Goal: Complete application form: Complete application form

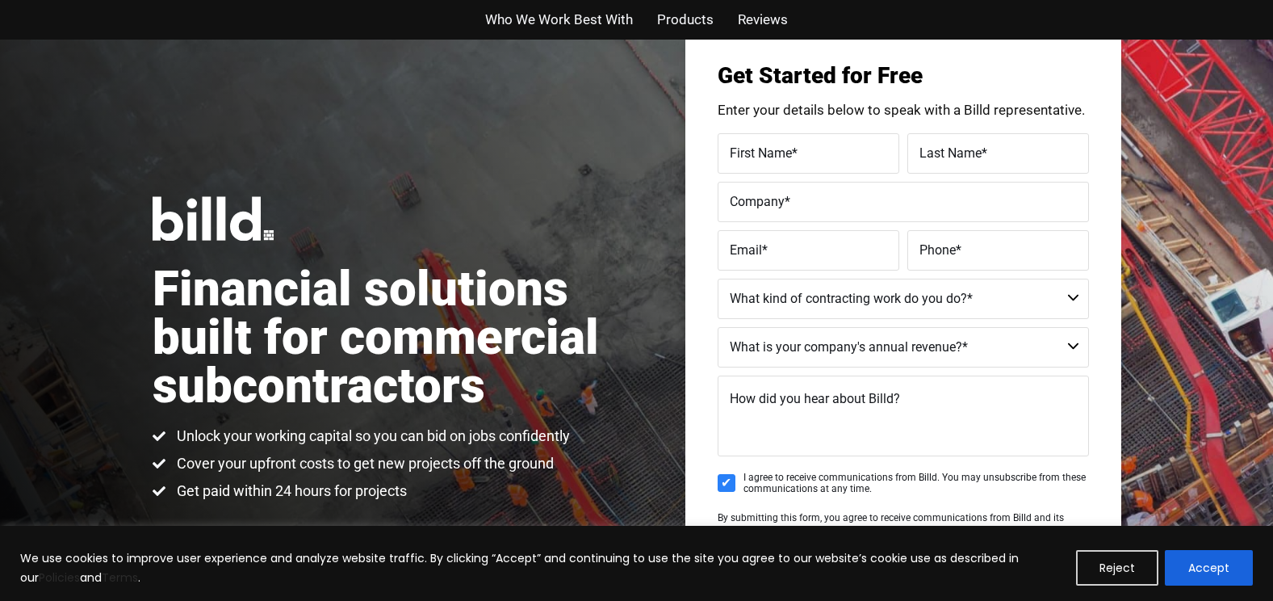
scroll to position [81, 0]
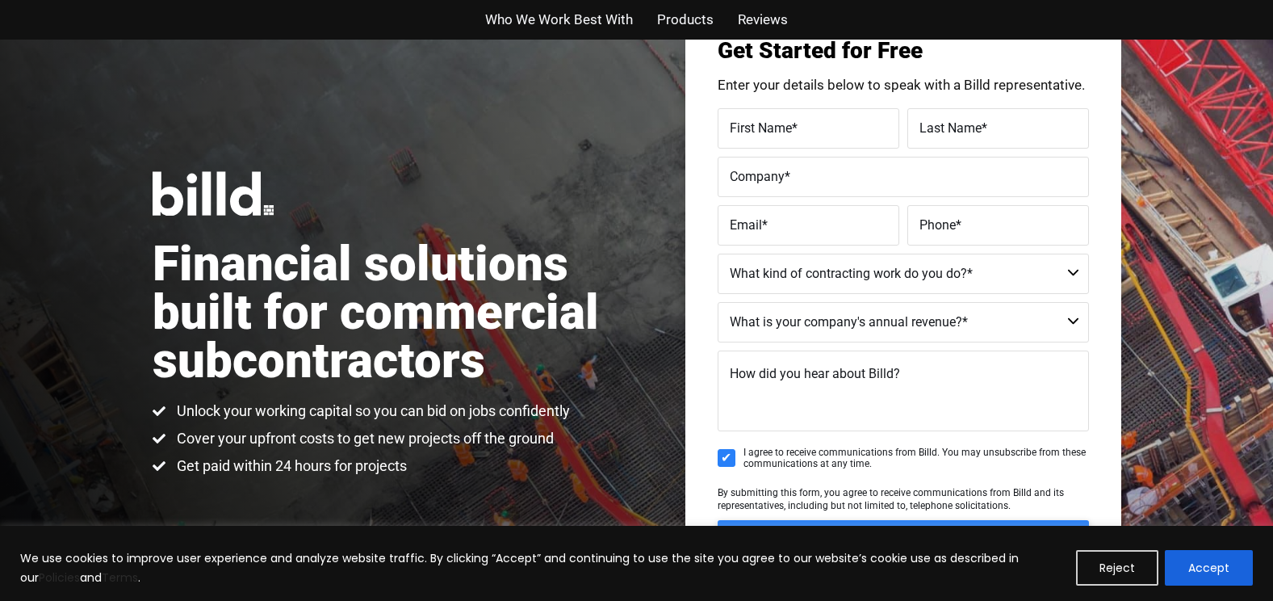
click at [827, 118] on label "First Name *" at bounding box center [808, 127] width 157 height 23
click at [827, 118] on input "First Name *" at bounding box center [809, 128] width 182 height 40
click at [822, 123] on label "First Name *" at bounding box center [806, 115] width 161 height 23
click at [822, 123] on input "First Name *" at bounding box center [809, 128] width 182 height 40
type input "[PERSON_NAME]"
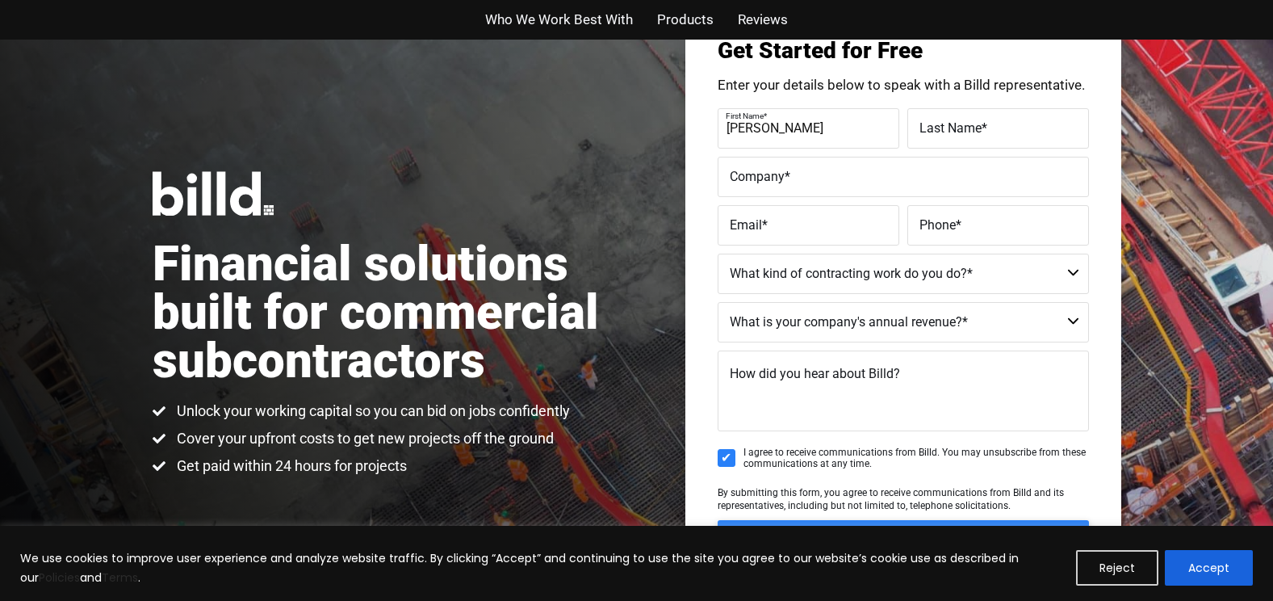
type input "[PERSON_NAME]"
type input "Precision Excavation 1 Inc"
type input "[EMAIL_ADDRESS][DOMAIN_NAME]"
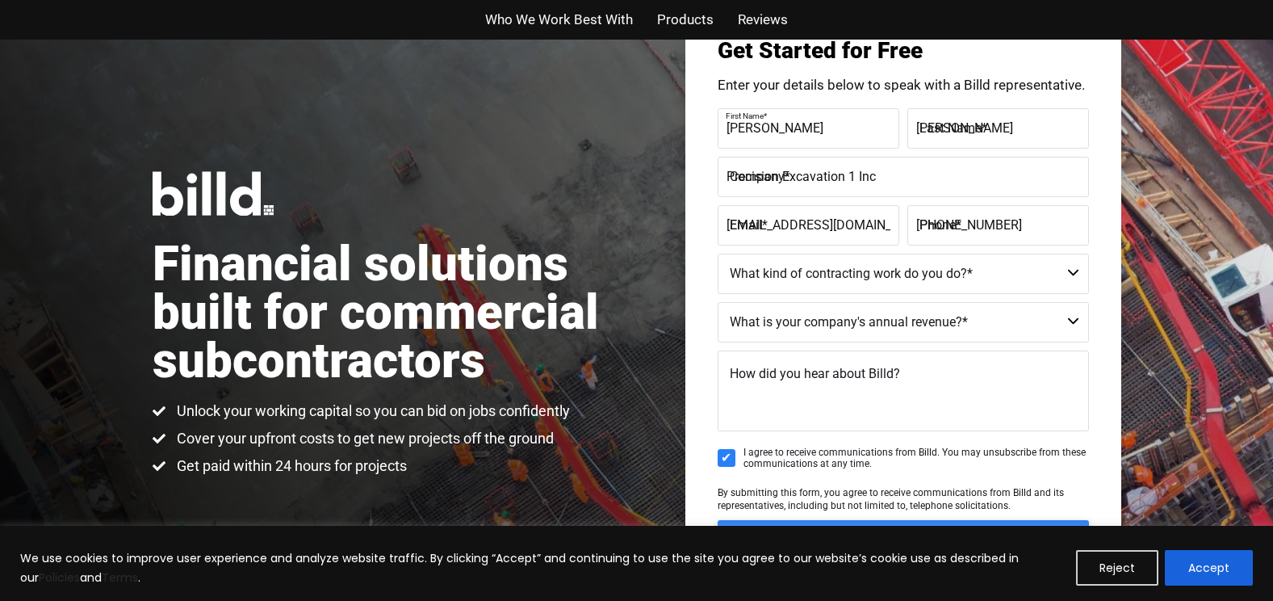
type input "[PHONE_NUMBER]"
click at [1070, 273] on select "Commercial Commercial and Residential Residential Not a Contractor" at bounding box center [903, 273] width 371 height 40
select select "Commercial and Residential"
click at [718, 253] on select "Commercial Commercial and Residential Residential Not a Contractor" at bounding box center [903, 273] width 371 height 40
click at [1077, 319] on select "$40M + $25M - $40M $8M - $25M $4M - $8M $2M - $4M $1M - $2M Less than $1M" at bounding box center [903, 322] width 371 height 40
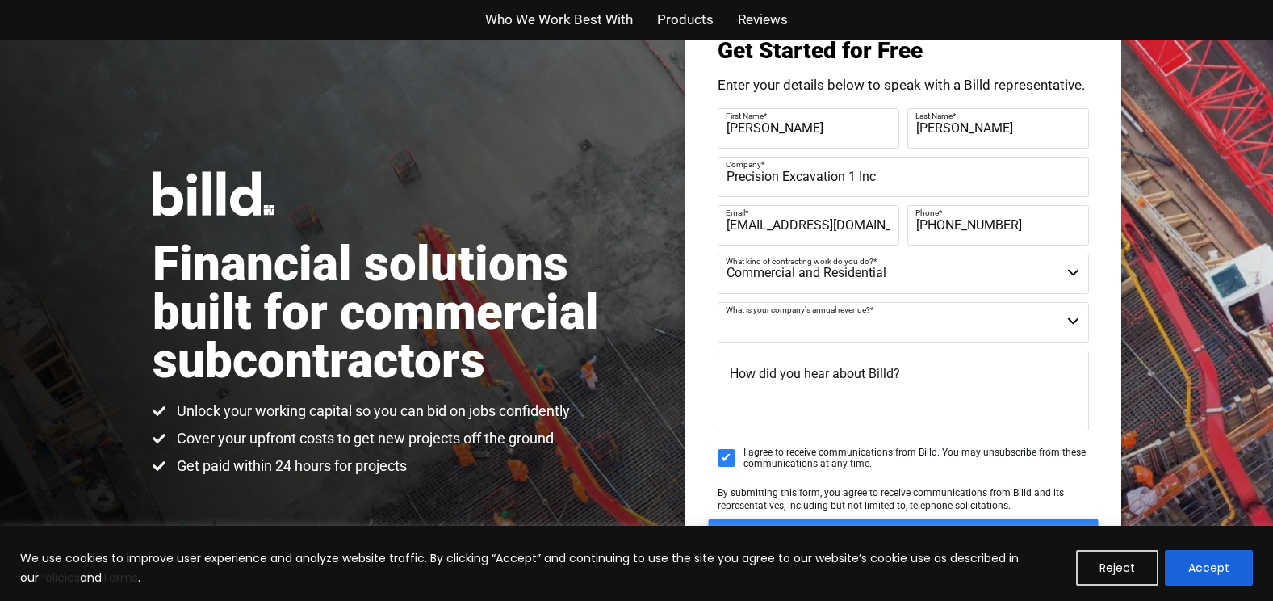
select select "Less than $1M"
click at [718, 302] on select "$40M + $25M - $40M $8M - $25M $4M - $8M $2M - $4M $1M - $2M Less than $1M" at bounding box center [903, 322] width 371 height 40
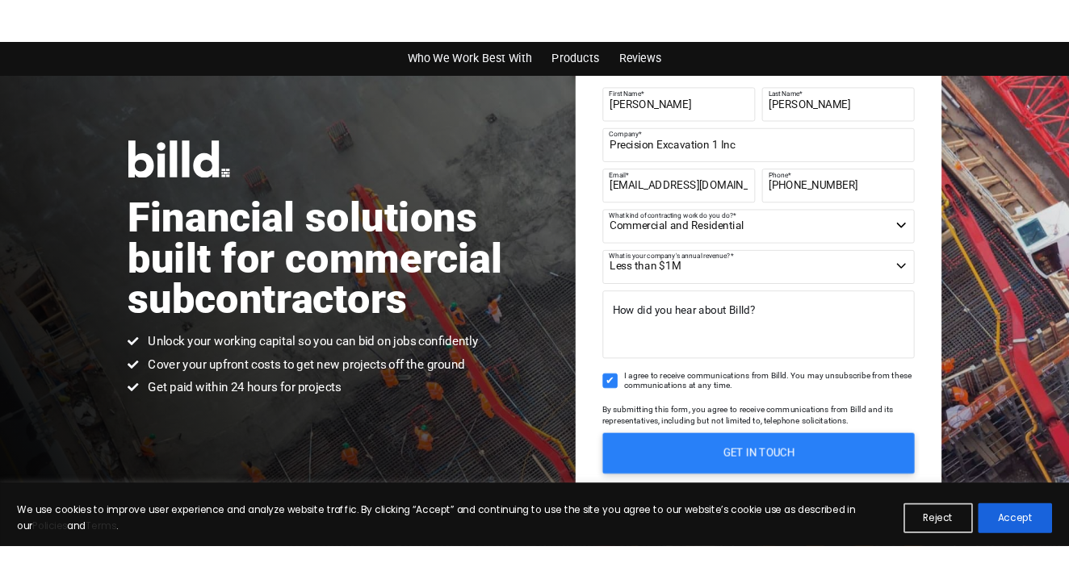
scroll to position [242, 0]
